Goal: Transaction & Acquisition: Purchase product/service

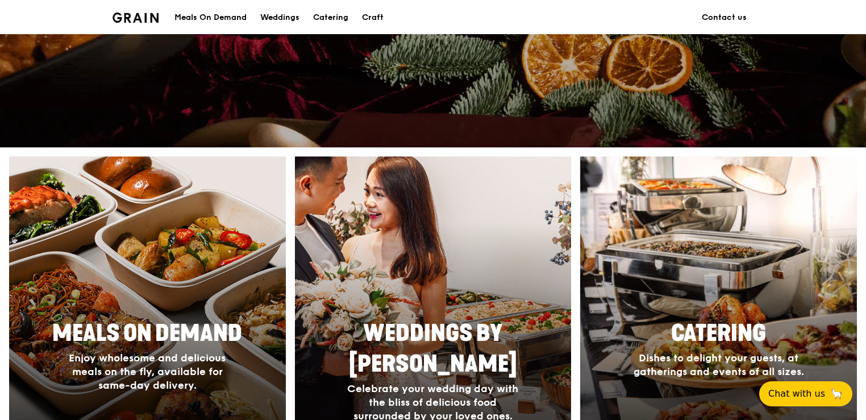
scroll to position [398, 0]
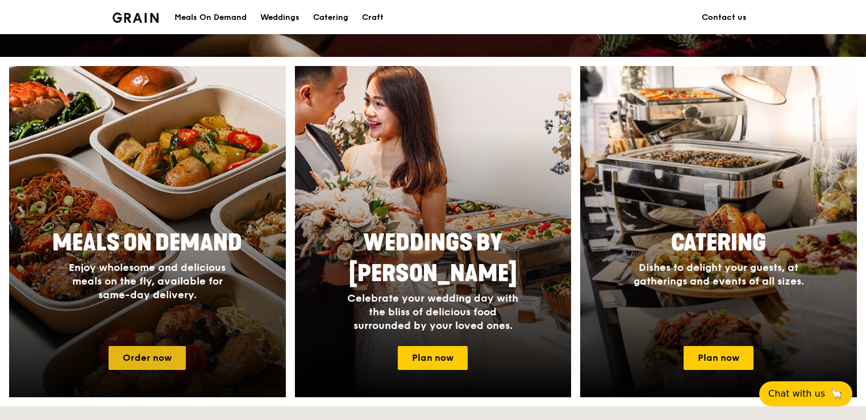
click at [157, 354] on link "Order now" at bounding box center [147, 358] width 77 height 24
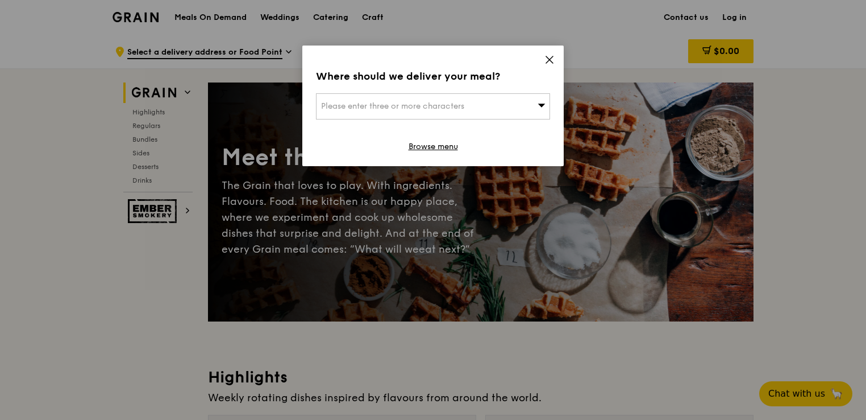
click at [406, 104] on span "Please enter three or more characters" at bounding box center [392, 106] width 143 height 10
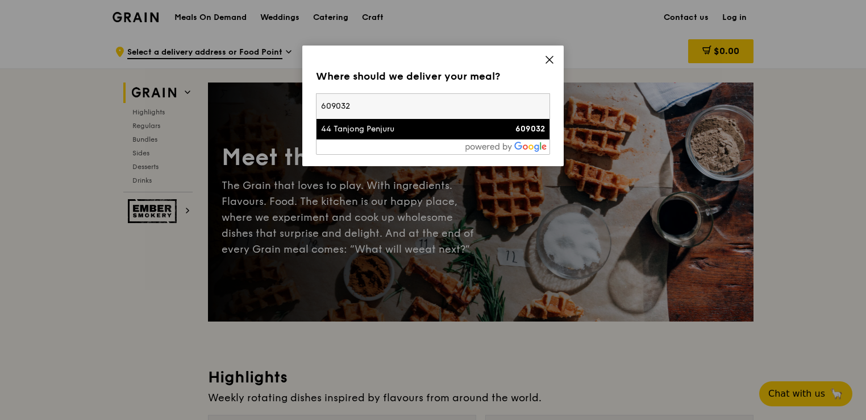
type input "609032"
click at [501, 131] on div "609032" at bounding box center [517, 128] width 56 height 11
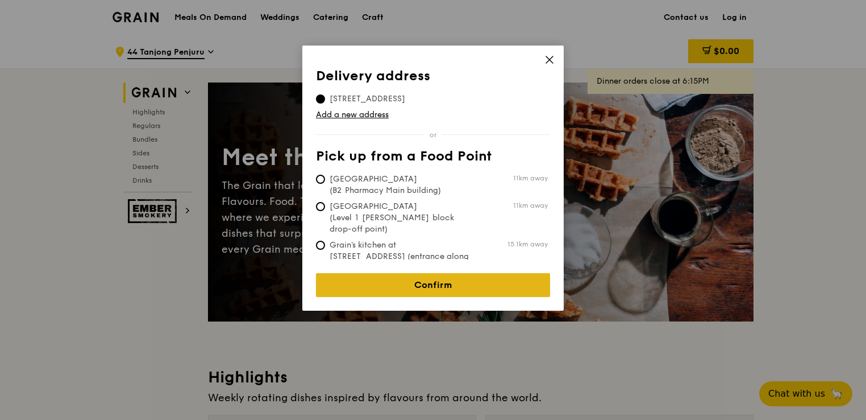
click at [447, 273] on link "Confirm" at bounding box center [433, 285] width 234 height 24
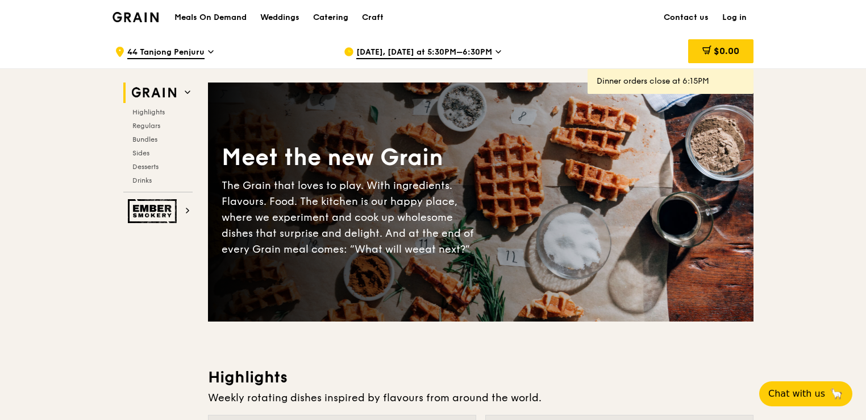
click at [496, 51] on icon at bounding box center [499, 52] width 6 height 10
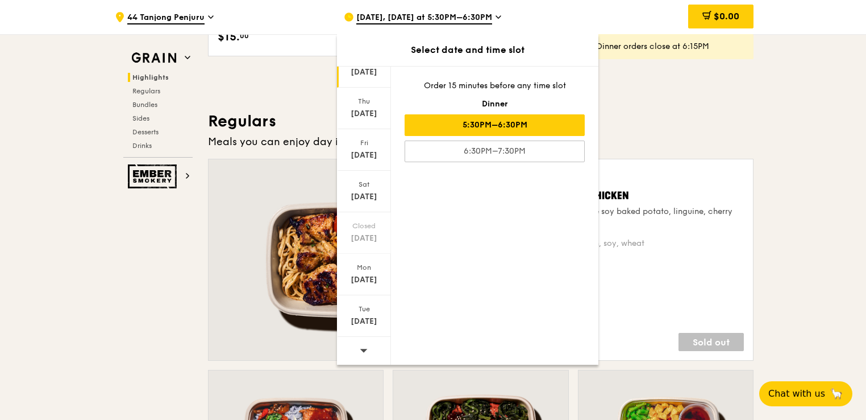
scroll to position [671, 0]
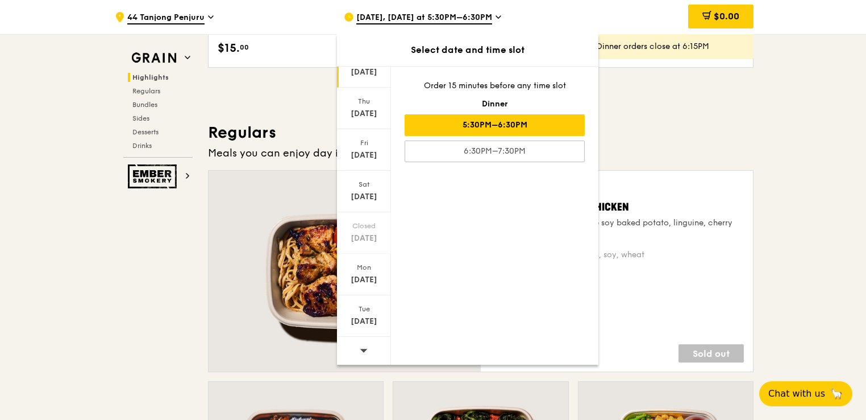
click at [360, 346] on icon at bounding box center [364, 350] width 8 height 9
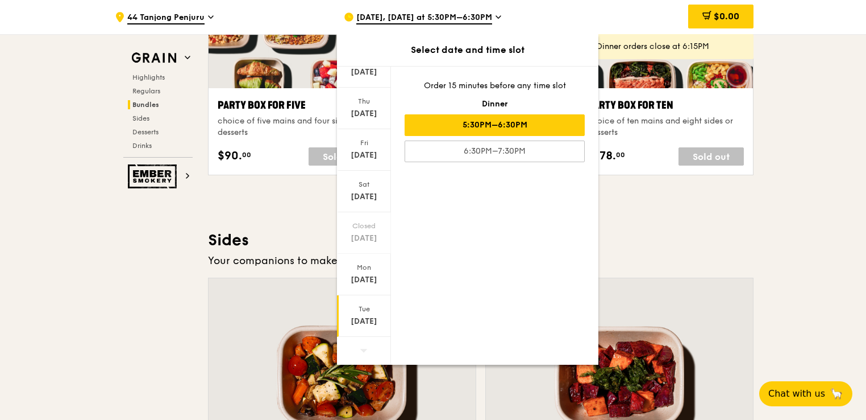
scroll to position [2376, 0]
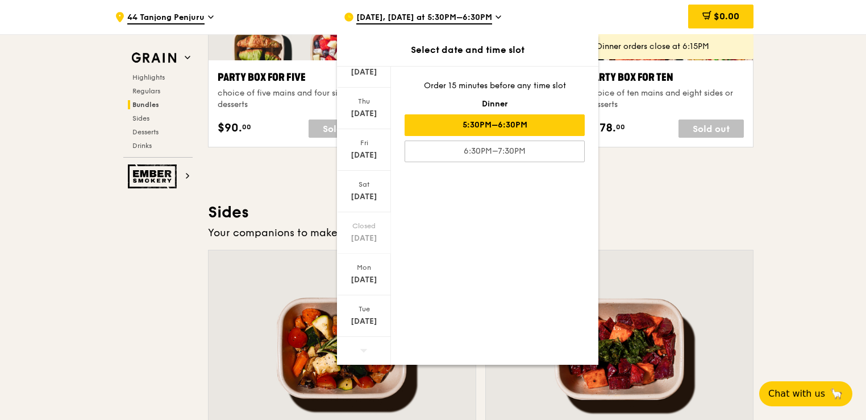
click at [363, 350] on icon at bounding box center [363, 349] width 7 height 3
click at [367, 277] on div "[DATE]" at bounding box center [364, 279] width 51 height 11
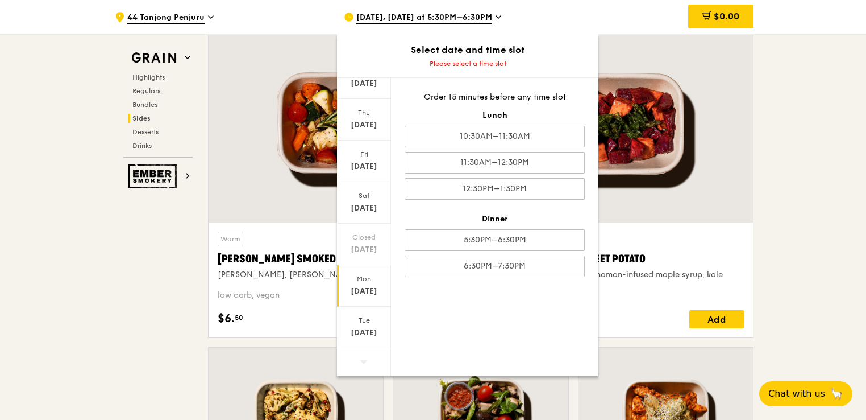
scroll to position [2604, 0]
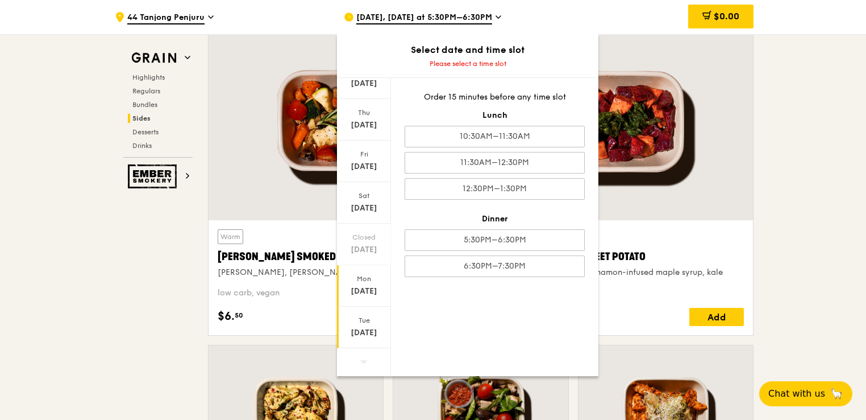
click at [358, 333] on div "[DATE]" at bounding box center [364, 332] width 51 height 11
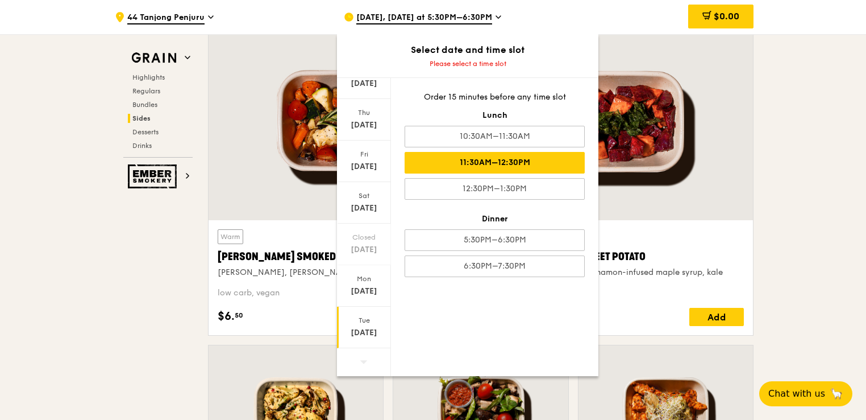
click at [497, 160] on div "11:30AM–12:30PM" at bounding box center [495, 163] width 180 height 22
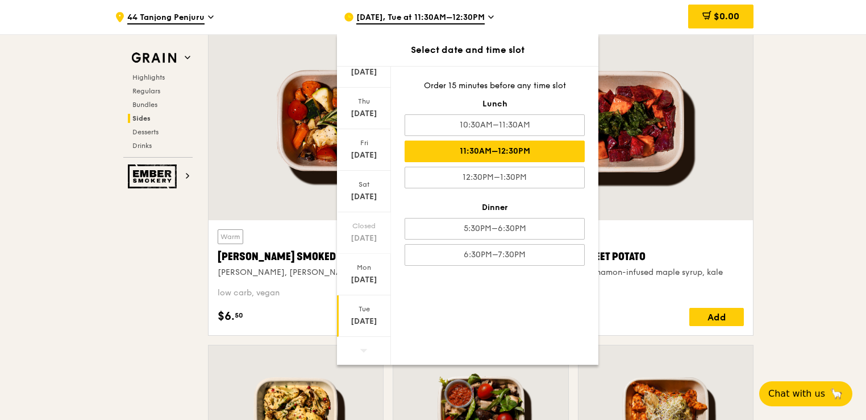
scroll to position [2615, 0]
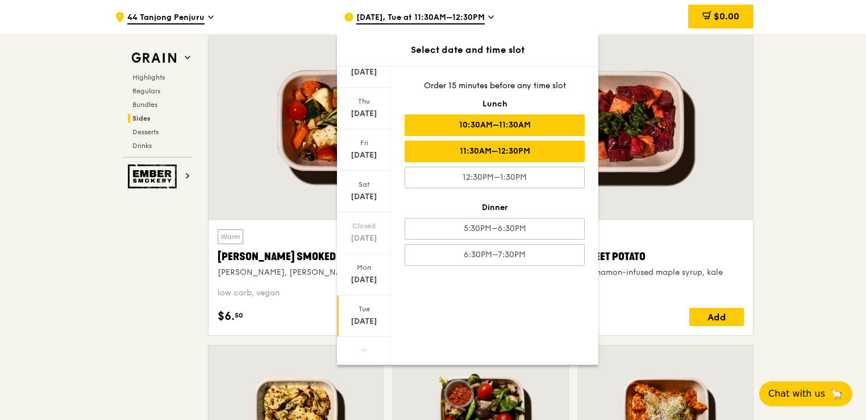
click at [529, 130] on div "10:30AM–11:30AM" at bounding box center [495, 125] width 180 height 22
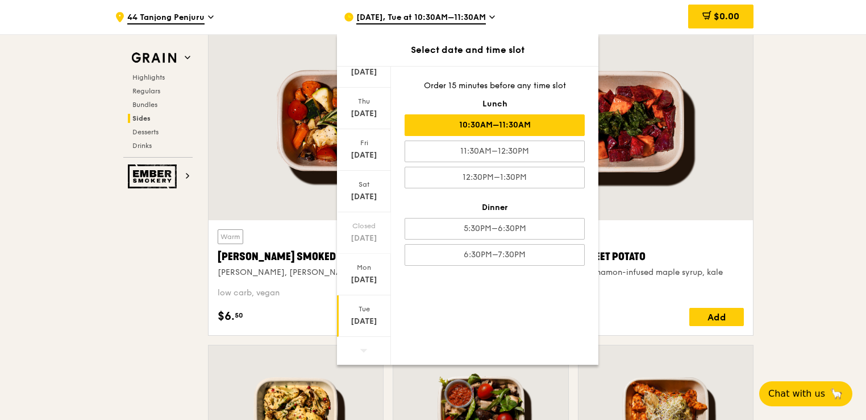
click at [366, 318] on div "[DATE]" at bounding box center [364, 321] width 51 height 11
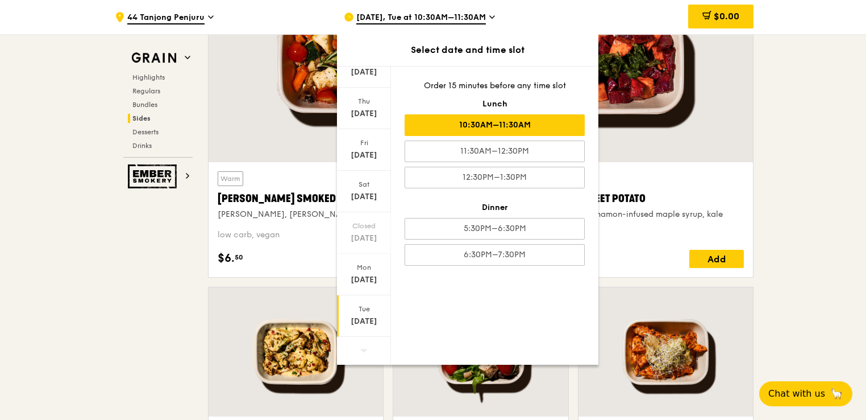
scroll to position [2786, 0]
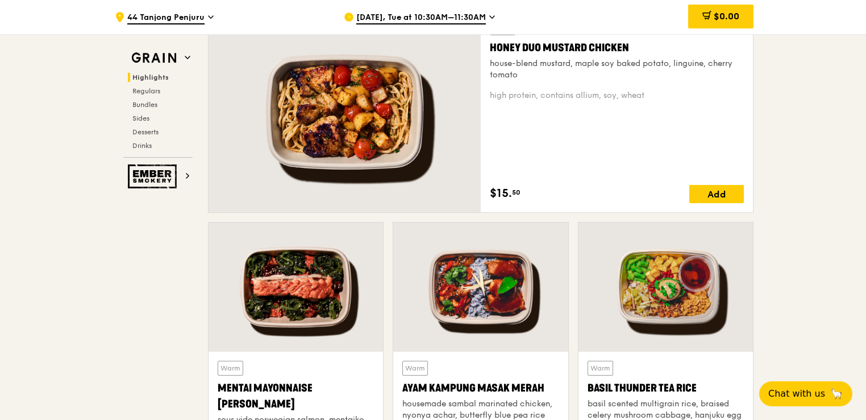
scroll to position [500, 0]
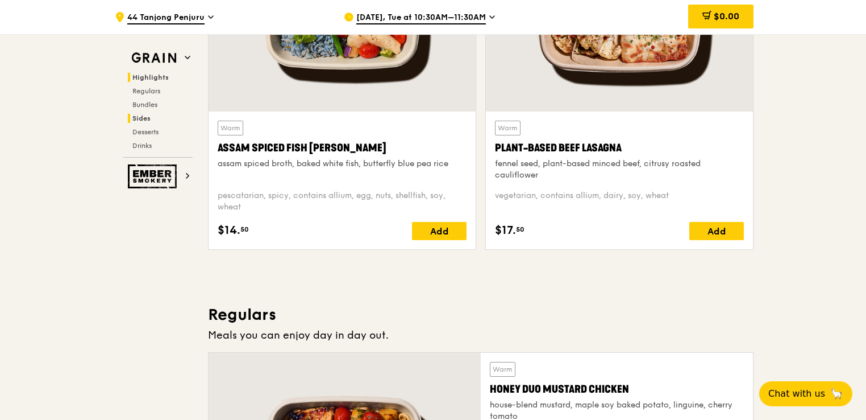
click at [143, 116] on span "Sides" at bounding box center [141, 118] width 18 height 8
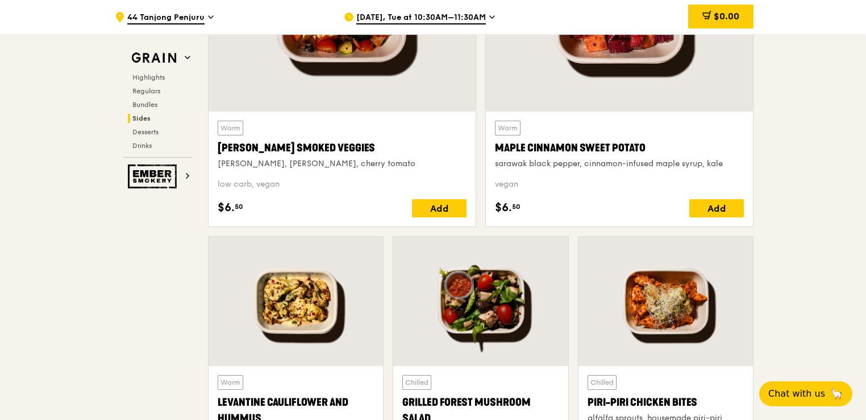
scroll to position [2770, 0]
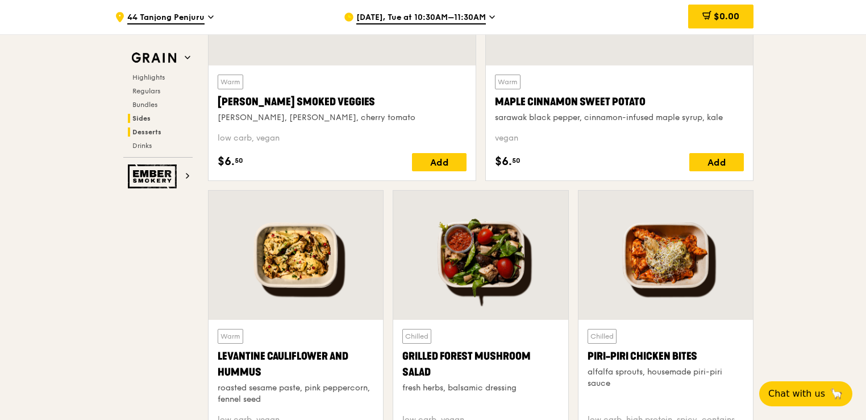
click at [140, 128] on span "Desserts" at bounding box center [146, 132] width 29 height 8
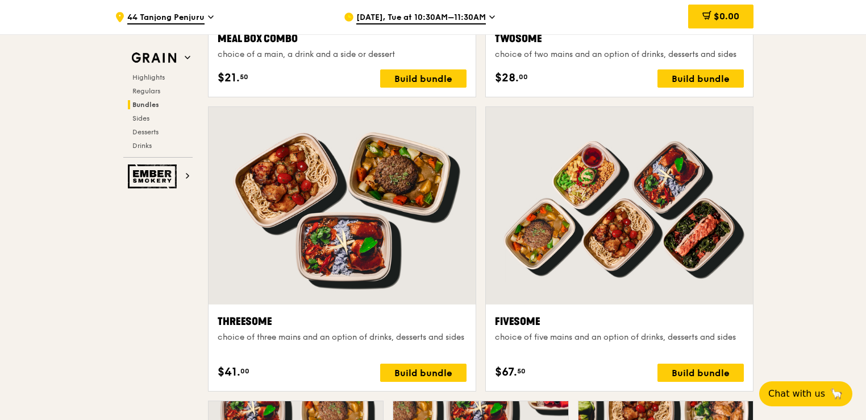
scroll to position [1773, 0]
